Goal: Find specific page/section: Find specific page/section

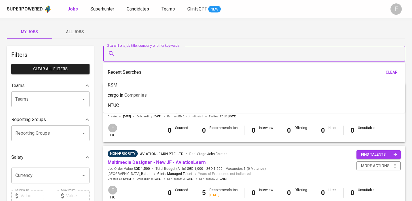
click at [126, 52] on input "Search for a job title, company or other keywords" at bounding box center [255, 53] width 277 height 11
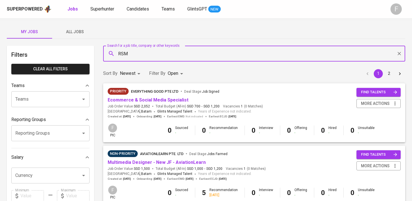
type input "RSM"
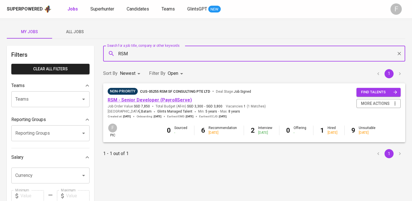
click at [158, 100] on link "RSM - Senior Developer (PayrollServe)" at bounding box center [150, 99] width 84 height 5
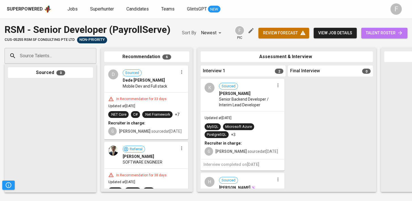
click at [384, 33] on span "talent roster" at bounding box center [383, 32] width 37 height 7
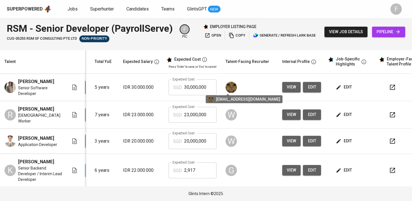
scroll to position [0, 73]
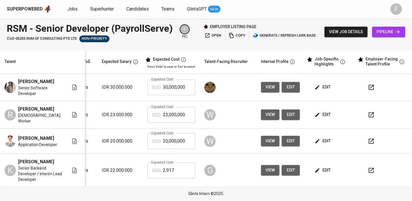
click at [368, 87] on icon "button" at bounding box center [370, 87] width 5 height 5
click at [367, 115] on icon "button" at bounding box center [370, 114] width 7 height 7
